Goal: Communication & Community: Share content

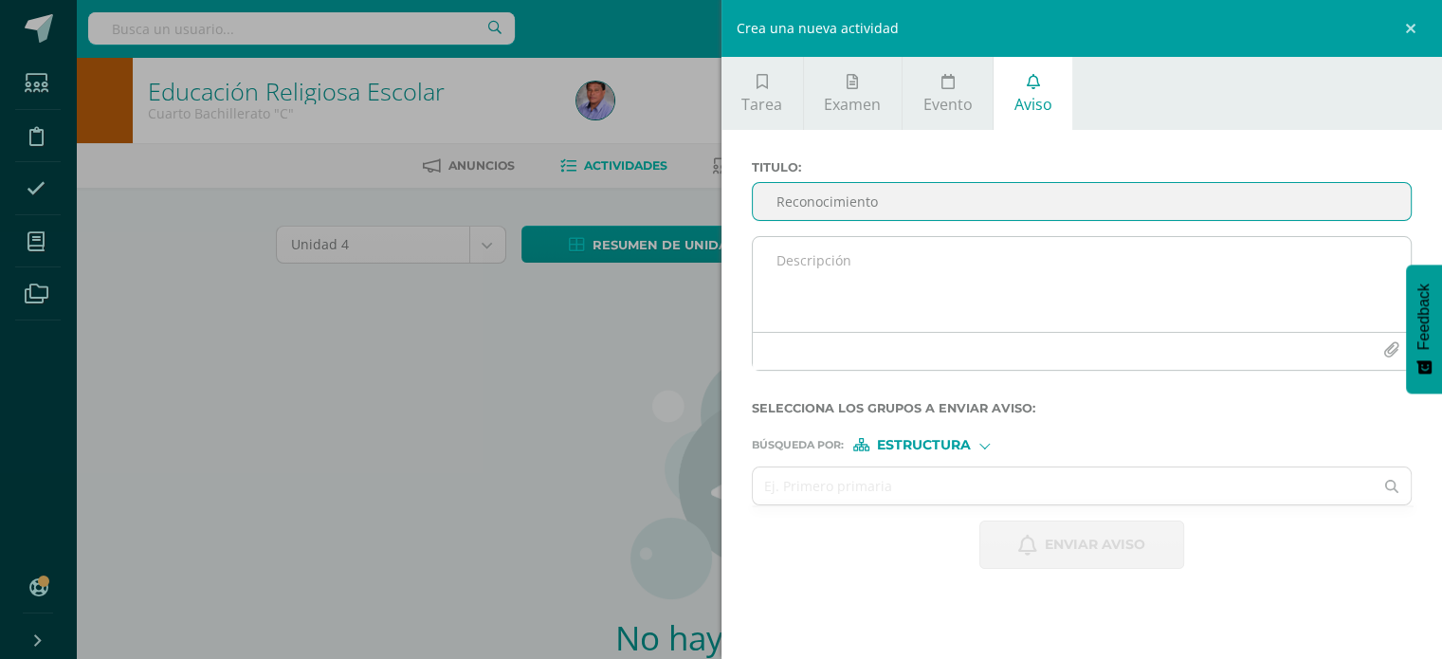
type input "Reconocimiento"
click at [863, 253] on textarea at bounding box center [1082, 284] width 659 height 95
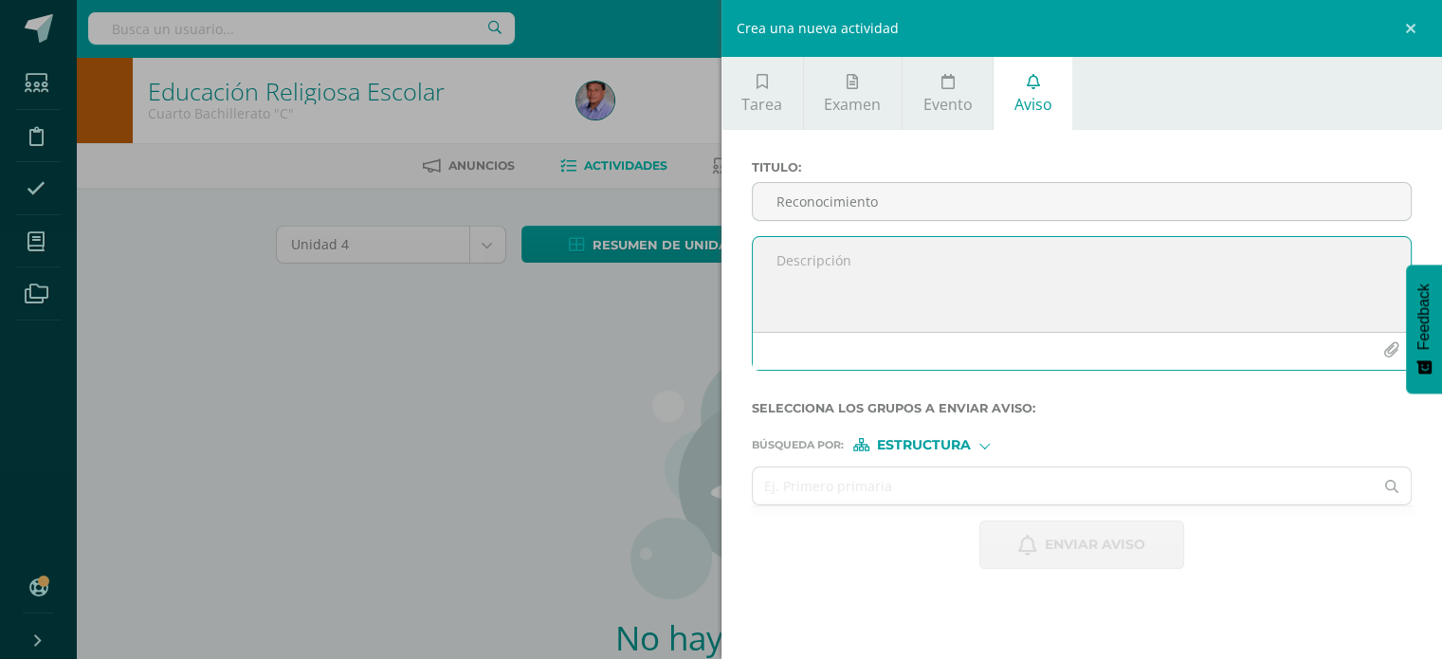
click at [1388, 346] on icon "button" at bounding box center [1391, 350] width 16 height 16
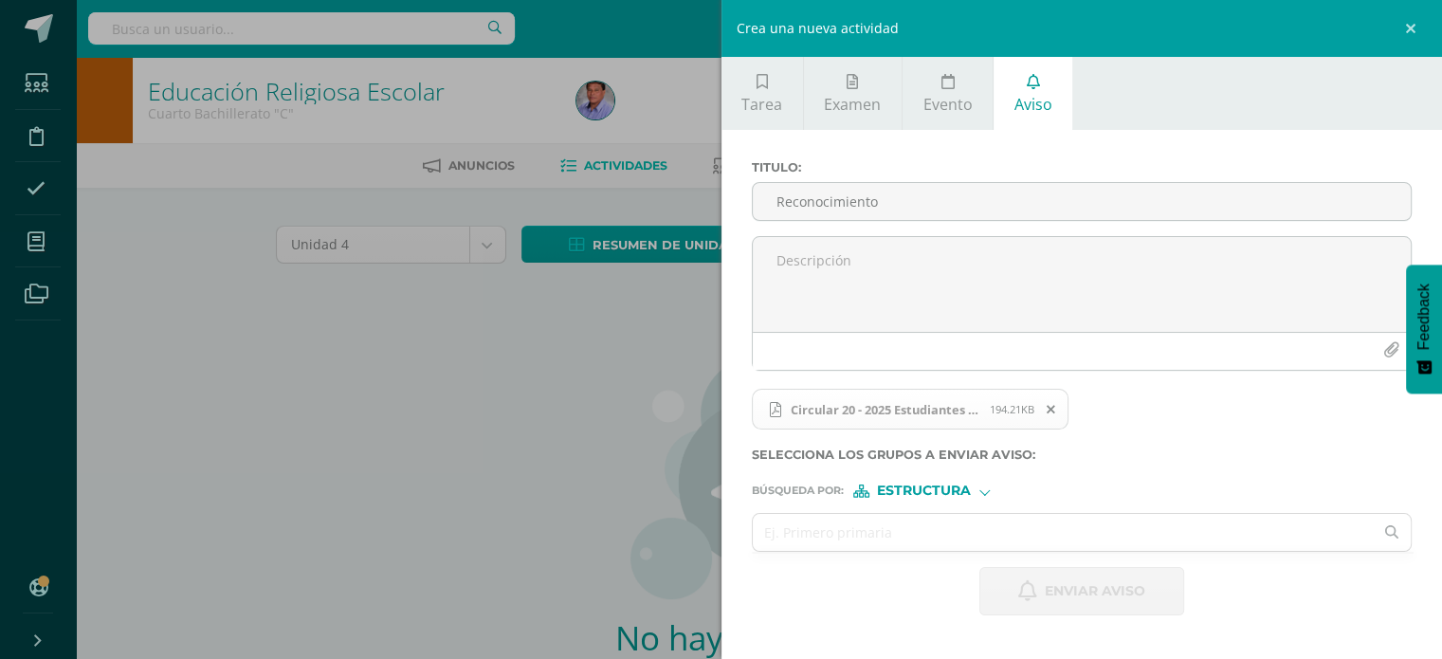
click at [986, 487] on div at bounding box center [984, 489] width 10 height 10
click at [953, 534] on span "Persona" at bounding box center [931, 539] width 68 height 10
click at [953, 533] on input "text" at bounding box center [1063, 532] width 621 height 37
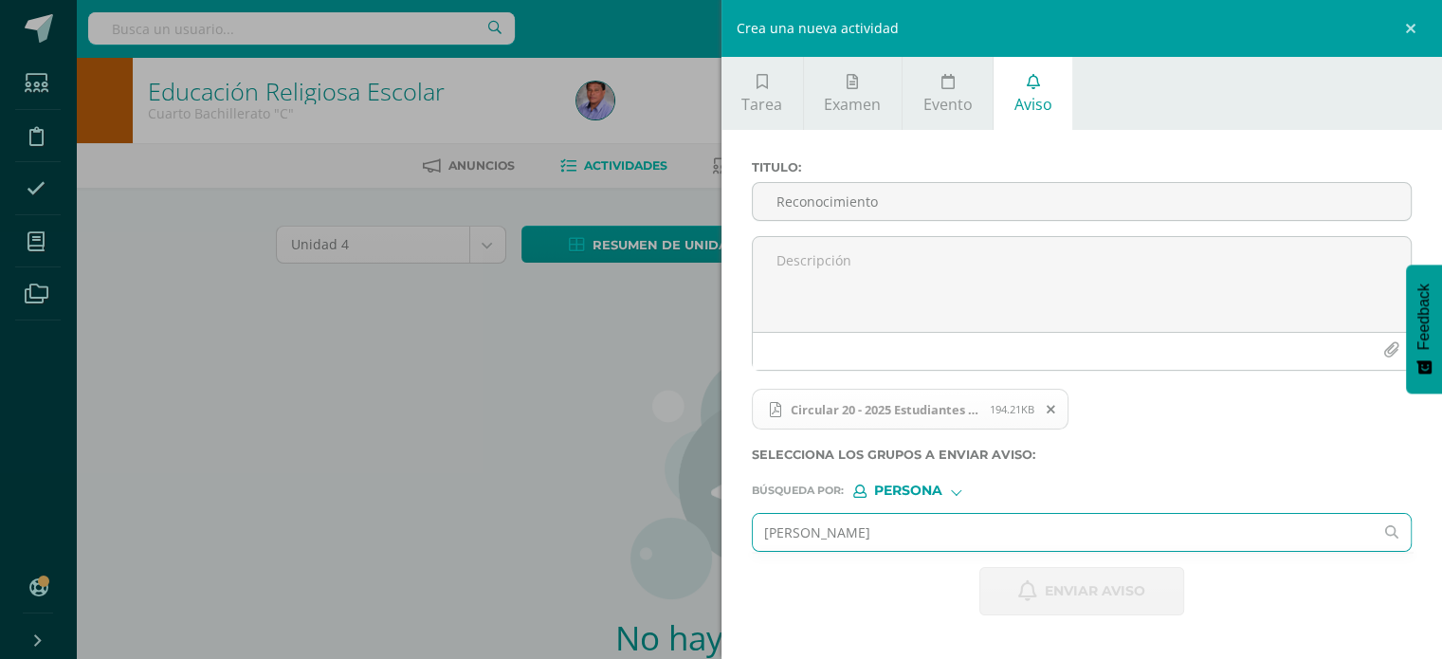
type input "[PERSON_NAME]"
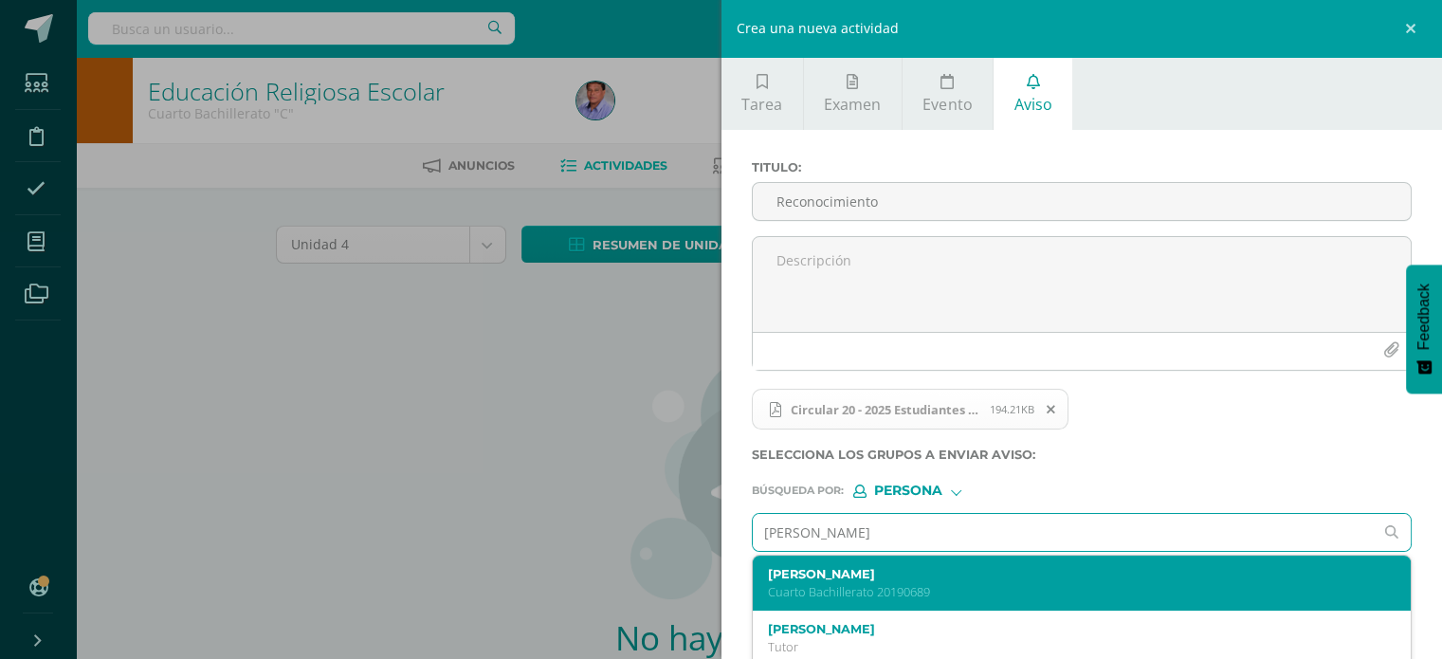
click at [902, 569] on label "[PERSON_NAME]" at bounding box center [1068, 574] width 600 height 14
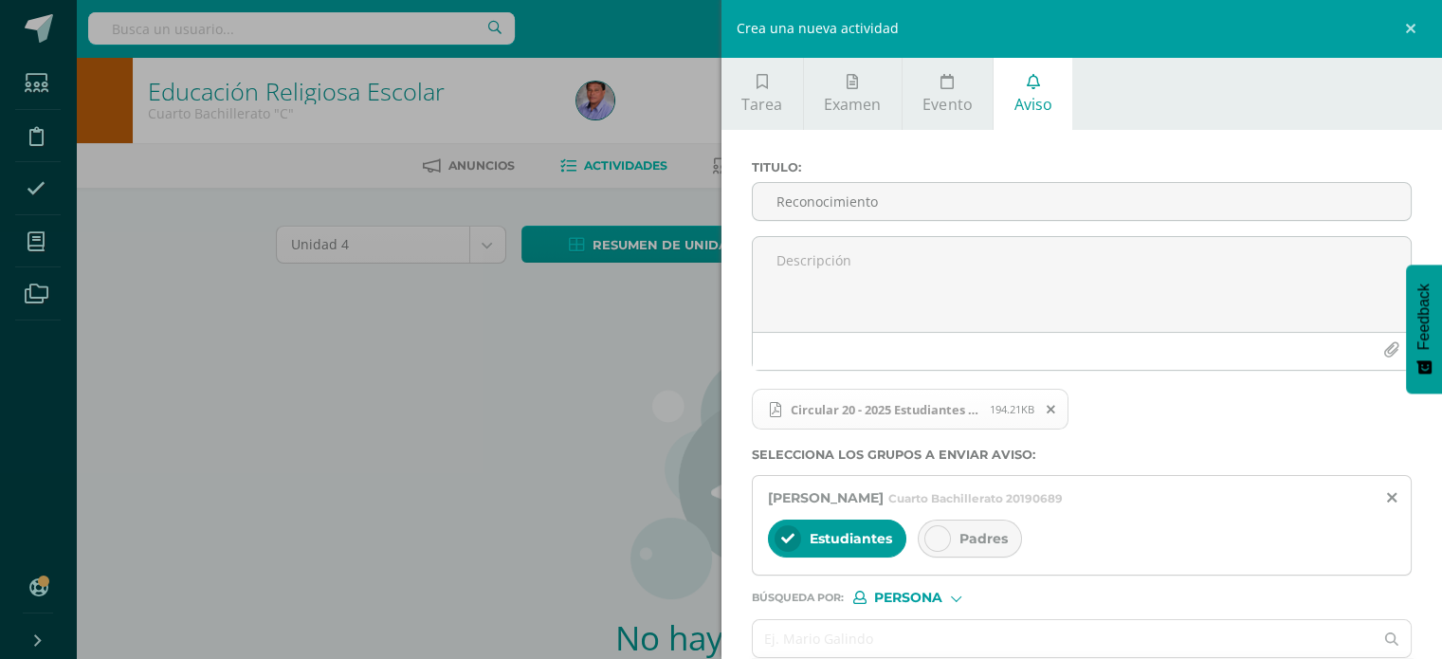
click at [950, 533] on div "Padres" at bounding box center [970, 539] width 104 height 38
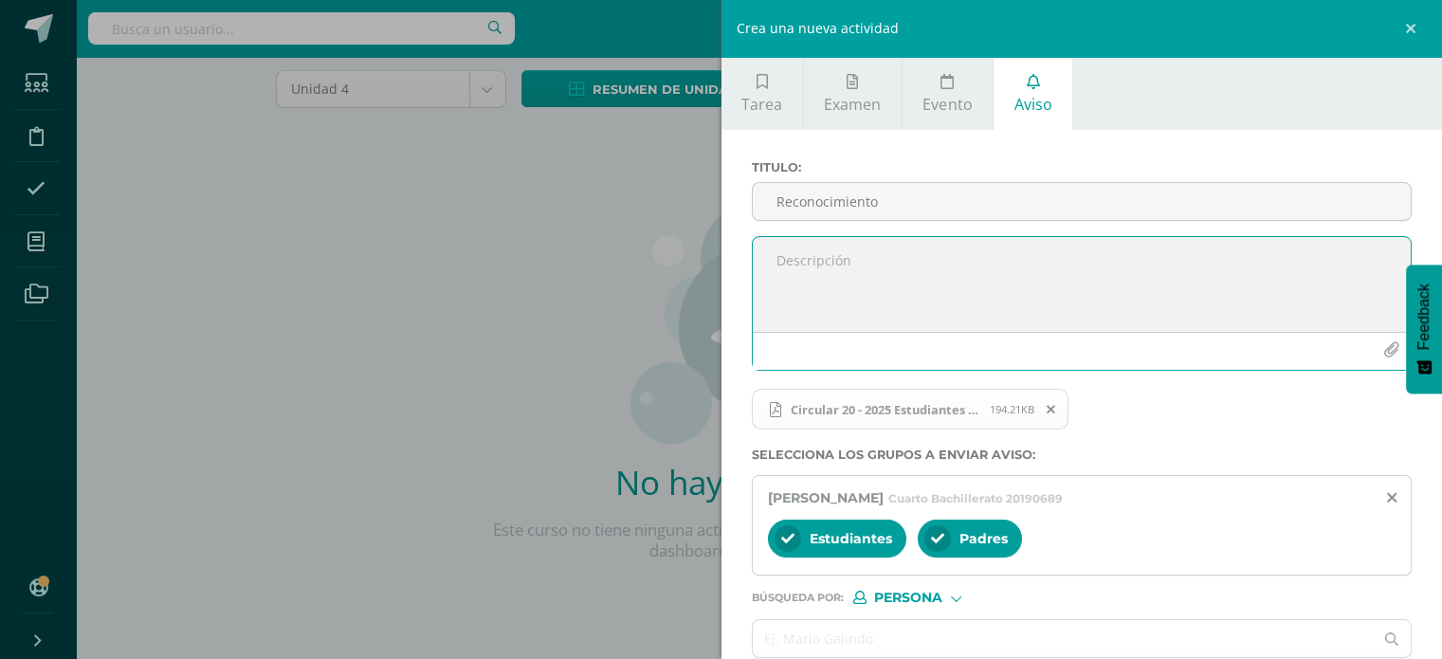
click at [1008, 264] on textarea at bounding box center [1082, 284] width 659 height 95
click at [933, 260] on textarea "Padres de familia se le ahce la cordial invitación" at bounding box center [1082, 284] width 659 height 95
click at [960, 264] on textarea "Padres de familia se le hacece la cordial invitación" at bounding box center [1082, 284] width 659 height 95
click at [1088, 255] on textarea "Padres de familia se le hace la cordial invitación" at bounding box center [1082, 284] width 659 height 95
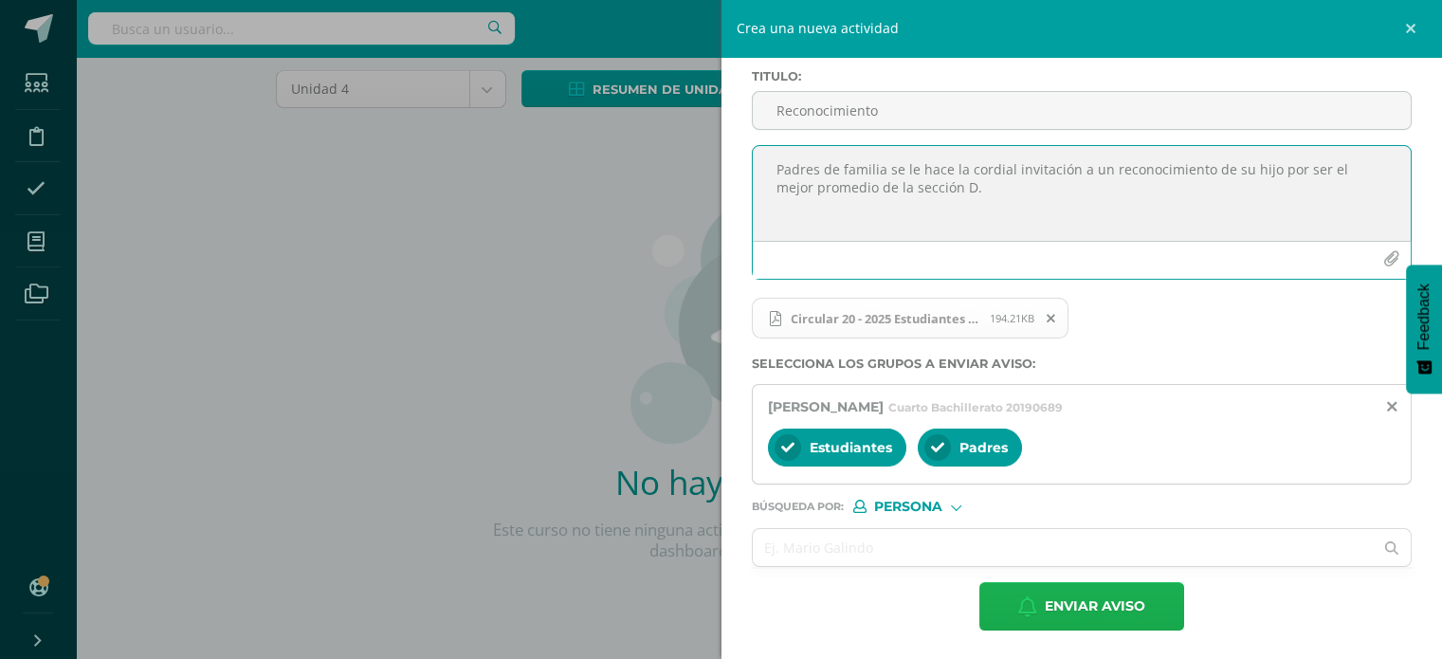
type textarea "Padres de familia se le hace la cordial invitación a un reconocimiento de su hi…"
click at [1103, 603] on span "Enviar aviso" at bounding box center [1095, 606] width 100 height 46
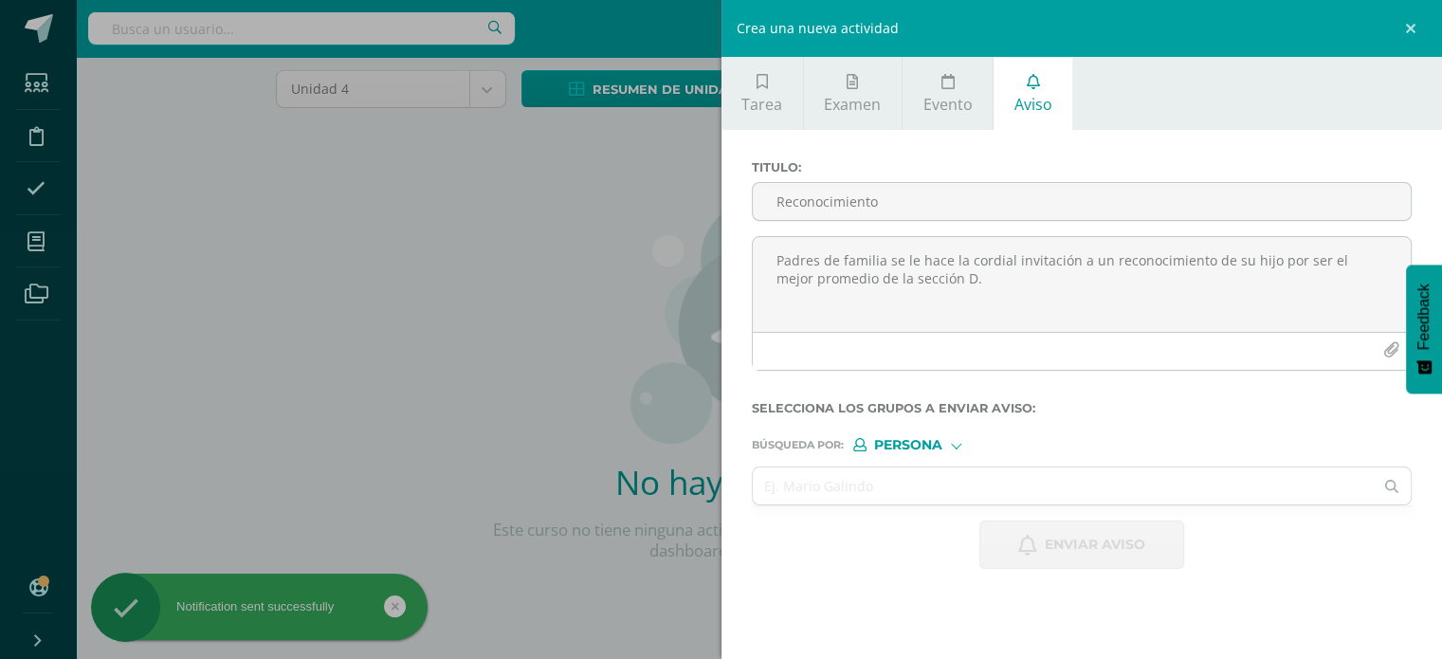
scroll to position [0, 0]
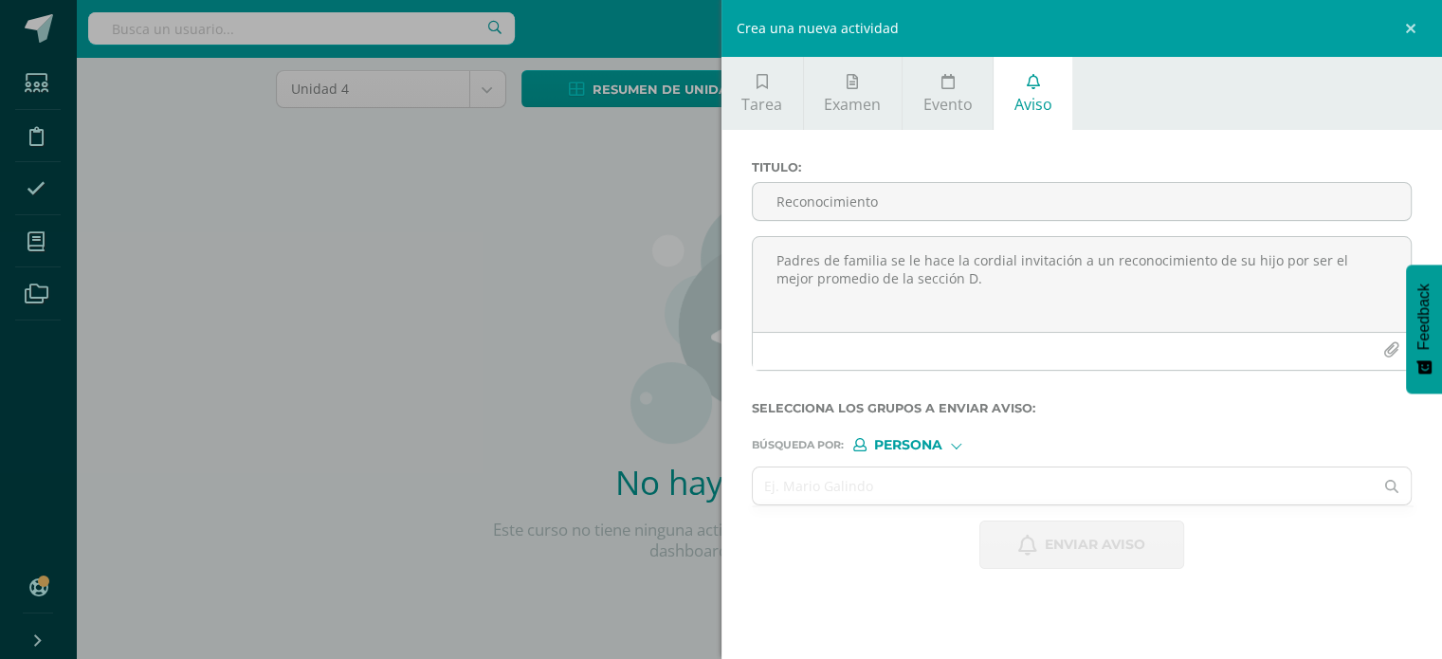
click at [711, 248] on div "Crea una nueva actividad Tarea Examen Evento Aviso Título: Fecha: [DATE] 20:00:…" at bounding box center [721, 329] width 1442 height 659
